Goal: Task Accomplishment & Management: Use online tool/utility

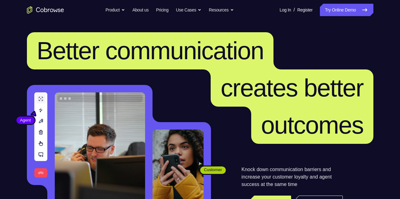
scroll to position [28, 0]
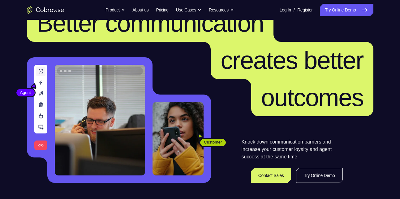
click at [323, 182] on link "Try Online Demo" at bounding box center [319, 175] width 46 height 15
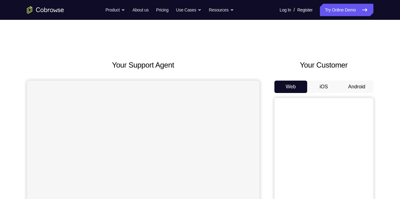
click at [359, 88] on button "Android" at bounding box center [356, 86] width 33 height 12
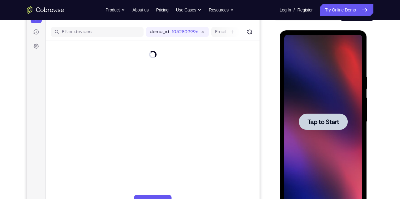
click at [340, 123] on div at bounding box center [323, 121] width 49 height 16
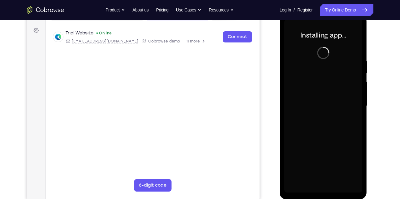
scroll to position [88, 0]
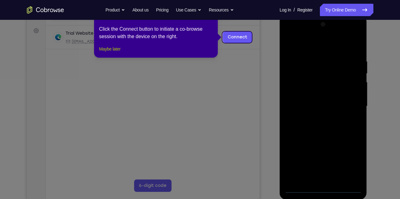
click at [113, 53] on button "Maybe later" at bounding box center [109, 48] width 21 height 7
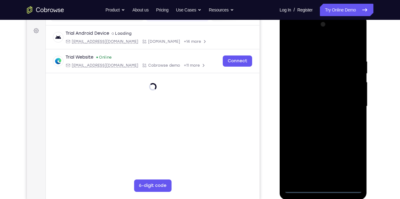
click at [322, 190] on div at bounding box center [323, 105] width 78 height 173
click at [350, 159] on div at bounding box center [323, 105] width 78 height 173
click at [327, 49] on div at bounding box center [323, 105] width 78 height 173
click at [351, 102] on div at bounding box center [323, 105] width 78 height 173
click at [315, 118] on div at bounding box center [323, 105] width 78 height 173
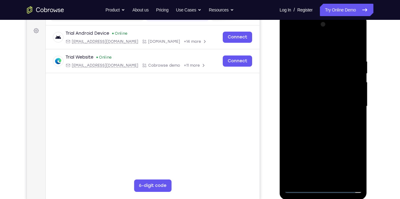
click at [319, 102] on div at bounding box center [323, 105] width 78 height 173
click at [318, 91] on div at bounding box center [323, 105] width 78 height 173
click at [305, 106] on div at bounding box center [323, 105] width 78 height 173
click at [312, 125] on div at bounding box center [323, 105] width 78 height 173
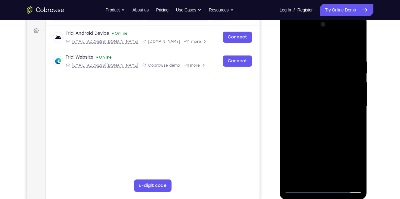
click at [313, 125] on div at bounding box center [323, 105] width 78 height 173
click at [314, 124] on div at bounding box center [323, 105] width 78 height 173
click at [324, 132] on div at bounding box center [323, 105] width 78 height 173
click at [357, 44] on div at bounding box center [323, 105] width 78 height 173
click at [290, 43] on div at bounding box center [323, 105] width 78 height 173
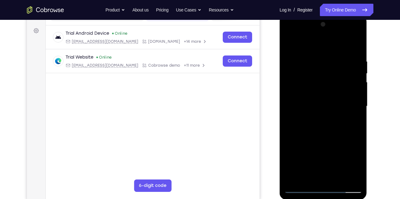
click at [316, 60] on div at bounding box center [323, 105] width 78 height 173
click at [349, 70] on div at bounding box center [323, 105] width 78 height 173
click at [355, 46] on div at bounding box center [323, 105] width 78 height 173
click at [340, 60] on div at bounding box center [323, 105] width 78 height 173
click at [348, 177] on div at bounding box center [323, 105] width 78 height 173
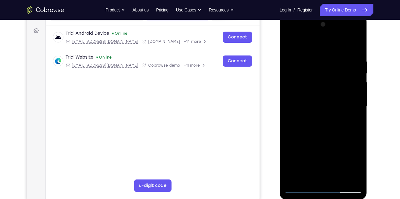
click at [357, 47] on div at bounding box center [323, 105] width 78 height 173
click at [339, 179] on div at bounding box center [323, 105] width 78 height 173
click at [337, 140] on div at bounding box center [323, 105] width 78 height 173
click at [358, 73] on div at bounding box center [323, 105] width 78 height 173
click at [290, 73] on div at bounding box center [323, 105] width 78 height 173
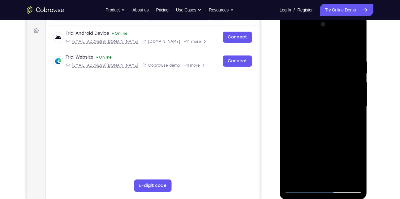
click at [304, 186] on div at bounding box center [323, 105] width 78 height 173
click at [300, 188] on div at bounding box center [323, 105] width 78 height 173
click at [351, 180] on div at bounding box center [323, 105] width 78 height 173
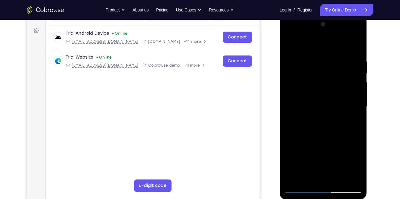
click at [305, 188] on div at bounding box center [323, 105] width 78 height 173
click at [359, 31] on div at bounding box center [323, 105] width 78 height 173
click at [353, 179] on div at bounding box center [323, 105] width 78 height 173
click at [320, 143] on div at bounding box center [323, 105] width 78 height 173
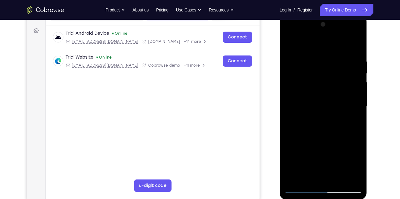
scroll to position [105, 0]
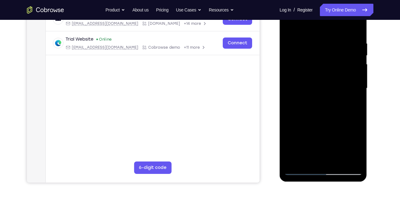
click at [360, 88] on div at bounding box center [323, 88] width 78 height 173
click at [358, 90] on div at bounding box center [323, 88] width 78 height 173
click at [358, 92] on div at bounding box center [323, 88] width 78 height 173
drag, startPoint x: 339, startPoint y: 114, endPoint x: 333, endPoint y: 124, distance: 11.8
click at [333, 124] on div at bounding box center [323, 88] width 78 height 173
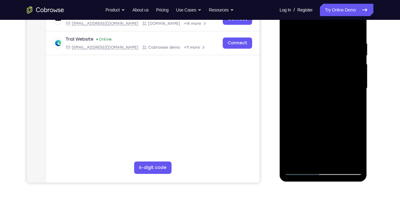
drag, startPoint x: 315, startPoint y: 125, endPoint x: 315, endPoint y: 95, distance: 30.6
click at [315, 95] on div at bounding box center [323, 88] width 78 height 173
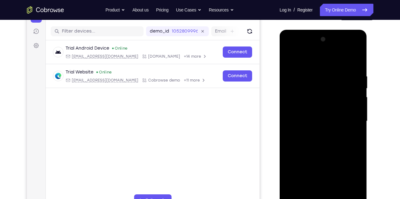
scroll to position [70, 0]
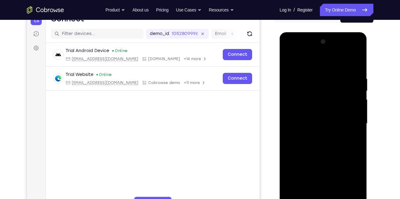
click at [287, 60] on div at bounding box center [323, 123] width 78 height 173
click at [342, 136] on div at bounding box center [323, 123] width 78 height 173
click at [357, 101] on div at bounding box center [323, 123] width 78 height 173
click at [356, 97] on div at bounding box center [323, 123] width 78 height 173
click at [358, 98] on div at bounding box center [323, 123] width 78 height 173
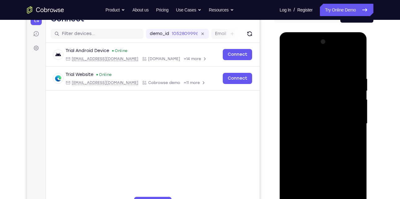
drag, startPoint x: 342, startPoint y: 100, endPoint x: 342, endPoint y: 130, distance: 30.6
click at [342, 130] on div at bounding box center [323, 123] width 78 height 173
click at [358, 119] on div at bounding box center [323, 123] width 78 height 173
click at [358, 128] on div at bounding box center [323, 123] width 78 height 173
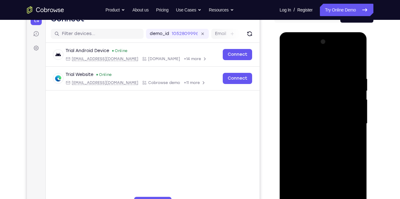
click at [358, 128] on div at bounding box center [323, 123] width 78 height 173
click at [358, 127] on div at bounding box center [323, 123] width 78 height 173
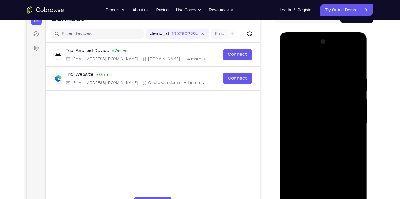
click at [357, 127] on div at bounding box center [323, 123] width 78 height 173
click at [292, 62] on div at bounding box center [323, 123] width 78 height 173
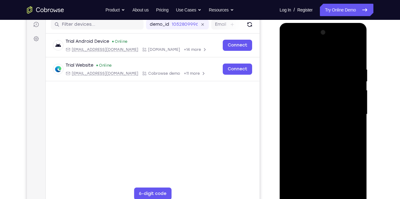
scroll to position [74, 0]
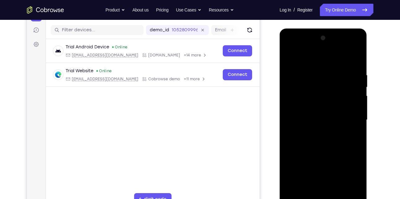
click at [289, 55] on div at bounding box center [323, 119] width 78 height 173
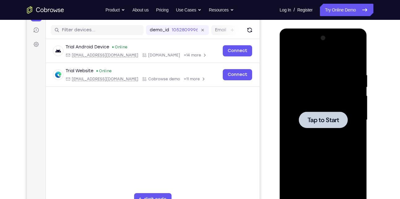
click at [300, 125] on div at bounding box center [323, 119] width 49 height 16
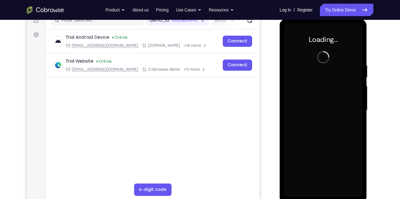
scroll to position [84, 0]
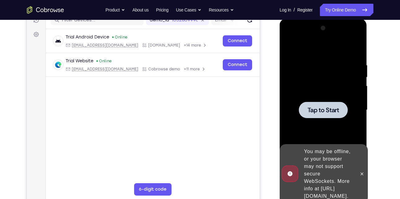
click at [319, 109] on span "Tap to Start" at bounding box center [323, 110] width 32 height 6
